Goal: Transaction & Acquisition: Book appointment/travel/reservation

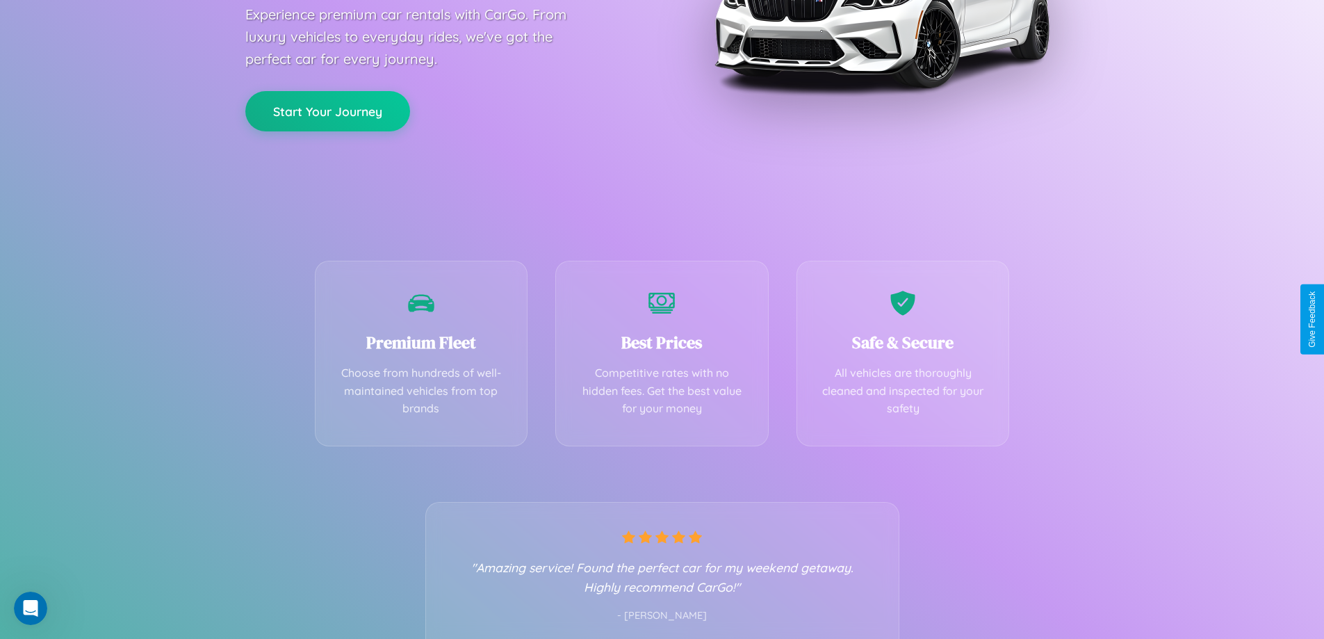
scroll to position [274, 0]
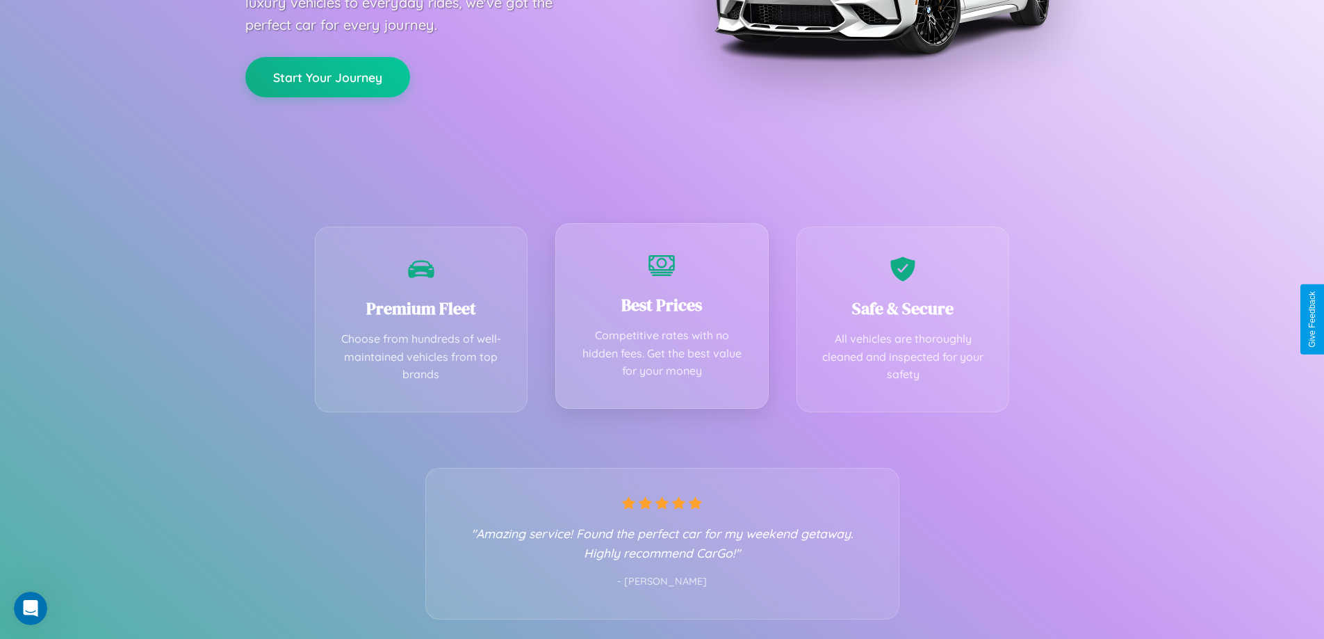
click at [662, 319] on div "Best Prices Competitive rates with no hidden fees. Get the best value for your …" at bounding box center [661, 316] width 213 height 186
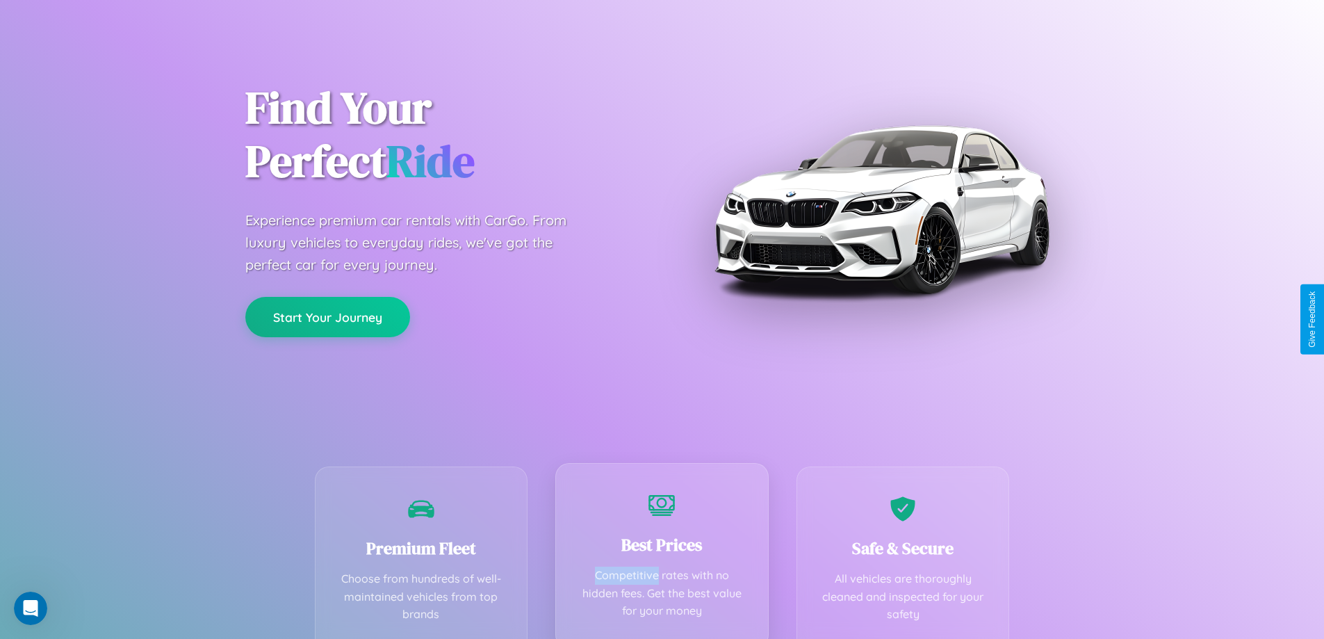
scroll to position [0, 0]
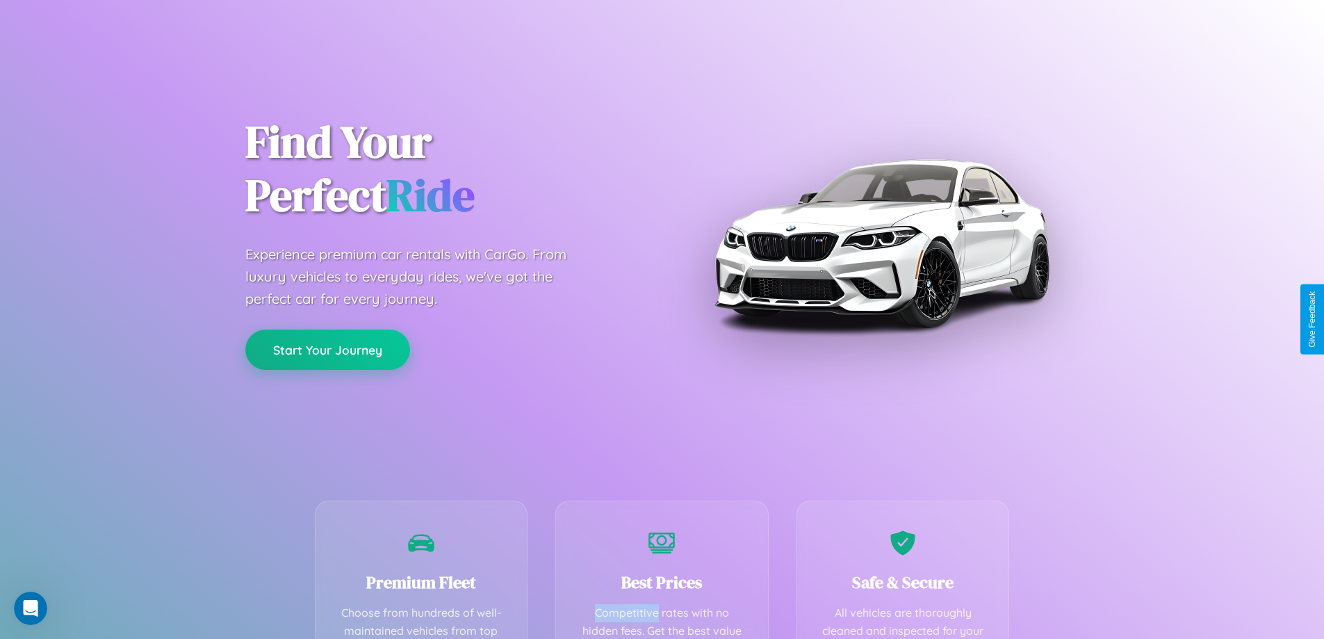
click at [327, 350] on button "Start Your Journey" at bounding box center [327, 349] width 165 height 40
click at [327, 349] on button "Start Your Journey" at bounding box center [327, 349] width 165 height 40
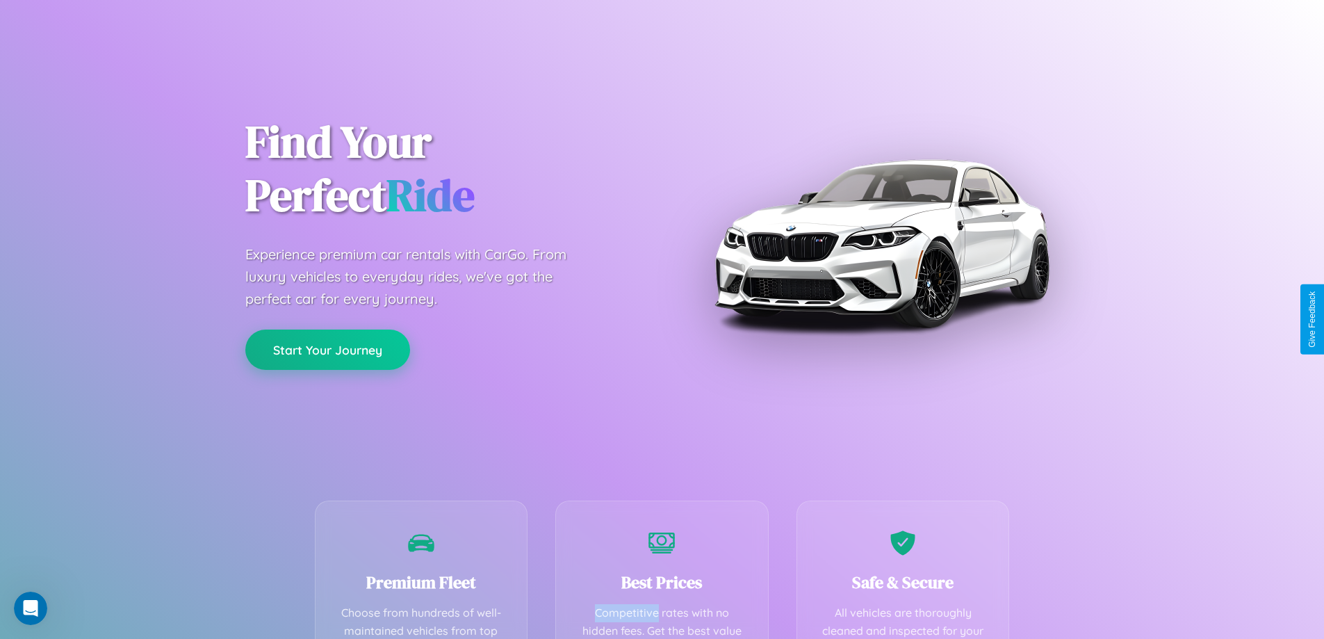
click at [327, 349] on button "Start Your Journey" at bounding box center [327, 349] width 165 height 40
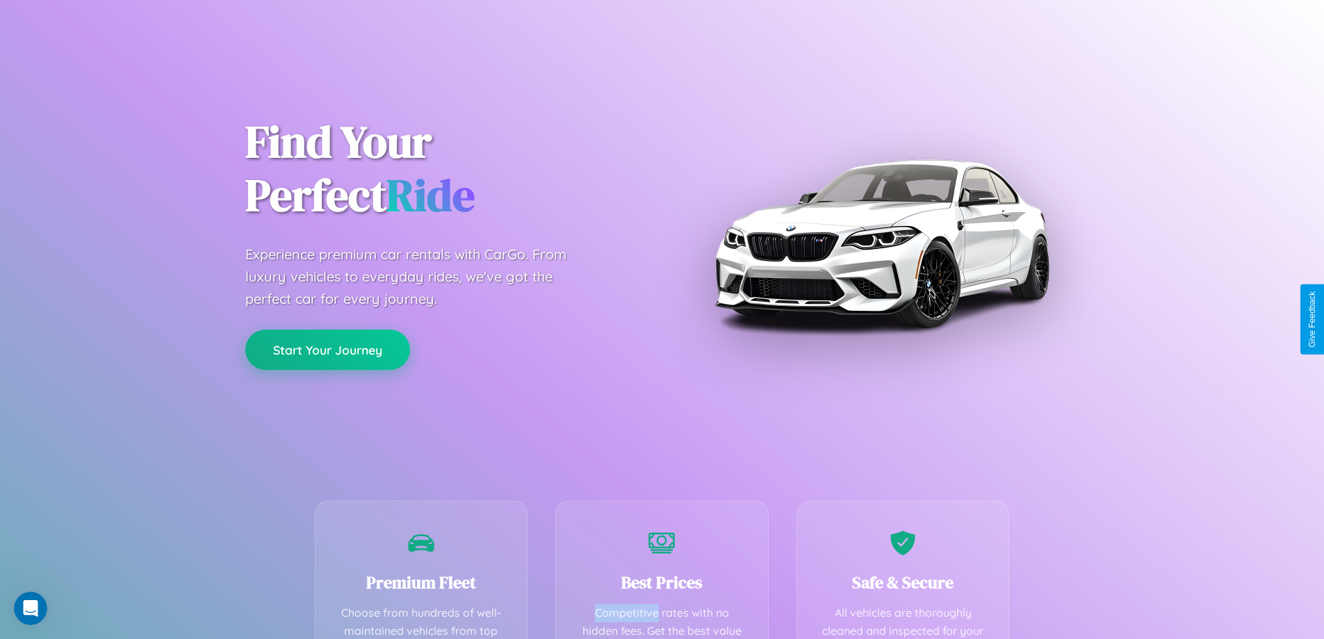
click at [327, 349] on button "Start Your Journey" at bounding box center [327, 349] width 165 height 40
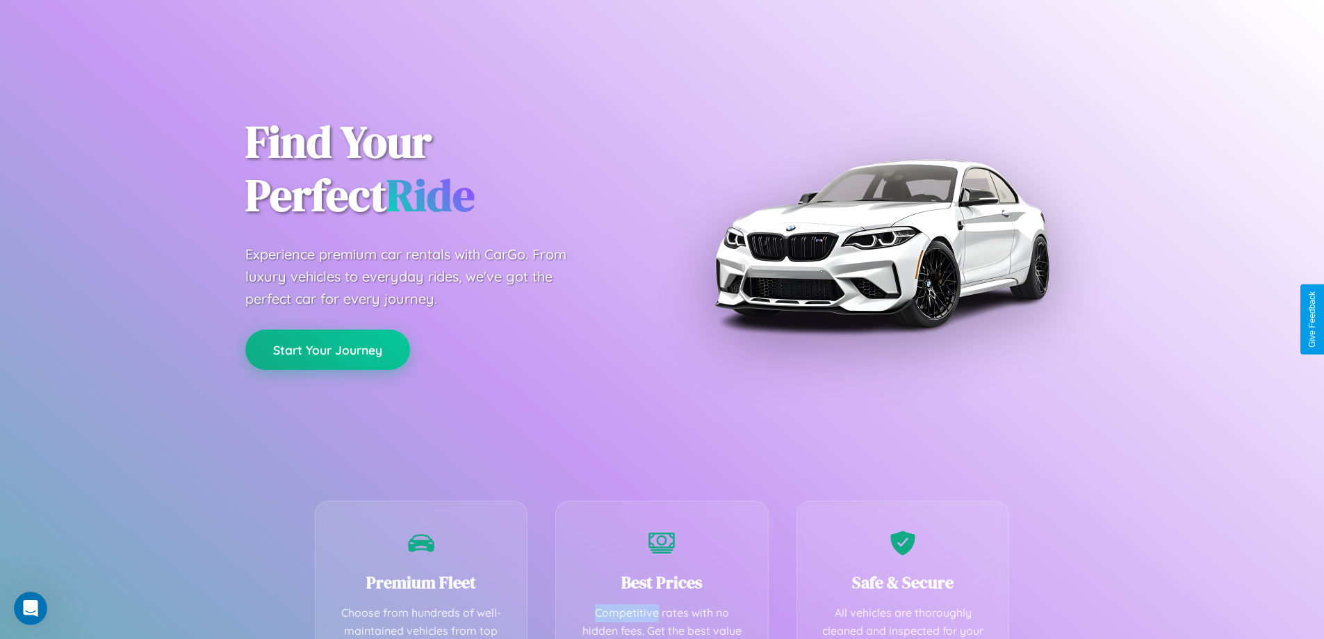
click at [327, 349] on button "Start Your Journey" at bounding box center [327, 349] width 165 height 40
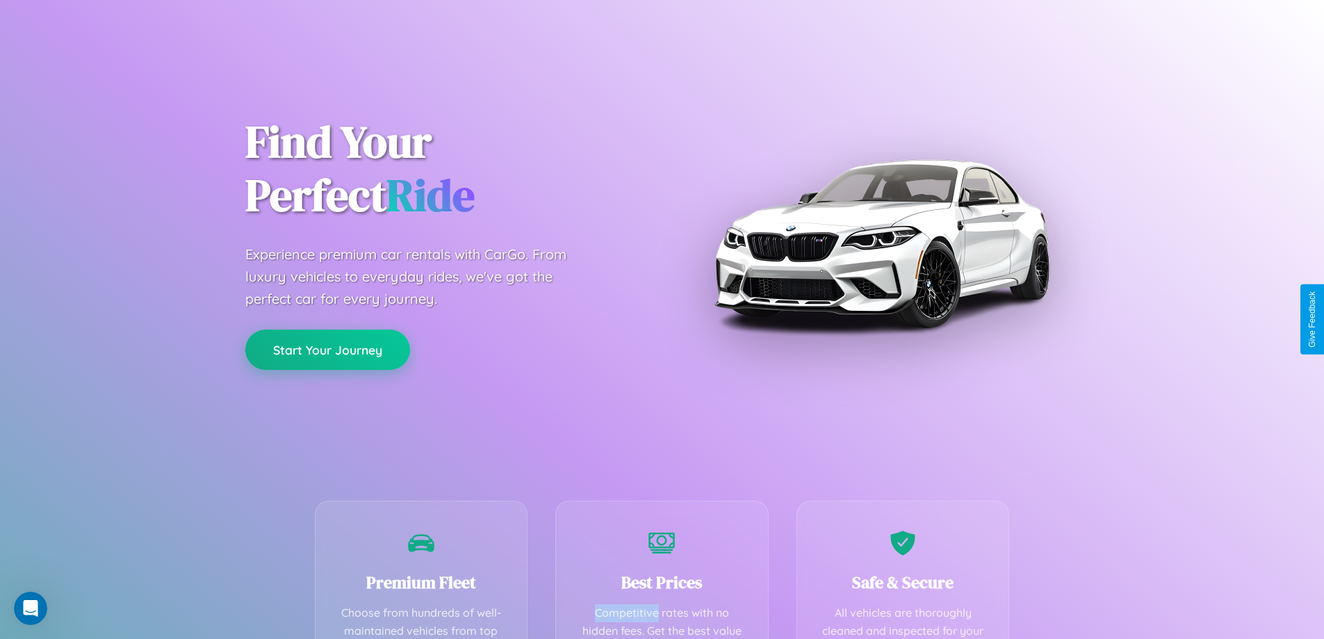
click at [327, 349] on button "Start Your Journey" at bounding box center [327, 349] width 165 height 40
